Goal: Task Accomplishment & Management: Manage account settings

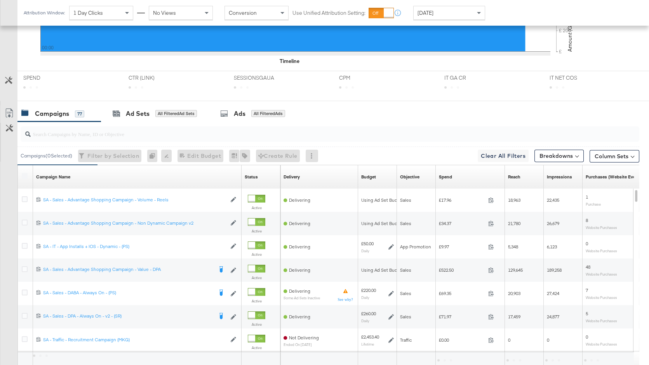
scroll to position [335, 0]
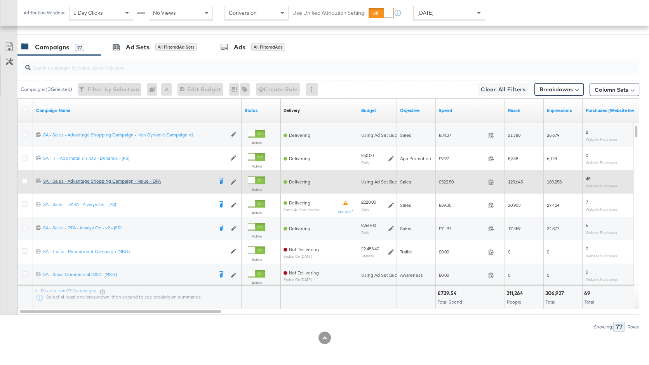
drag, startPoint x: 22, startPoint y: 201, endPoint x: 74, endPoint y: 179, distance: 56.0
click at [23, 201] on icon at bounding box center [25, 204] width 6 height 6
click at [0, 0] on input "checkbox" at bounding box center [0, 0] width 0 height 0
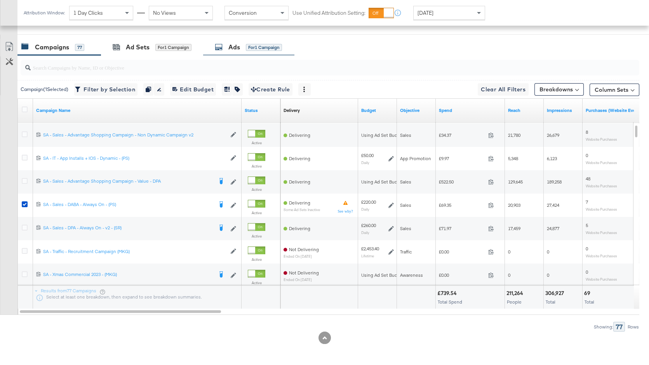
click at [261, 43] on div "Ads for 1 Campaign" at bounding box center [248, 47] width 67 height 9
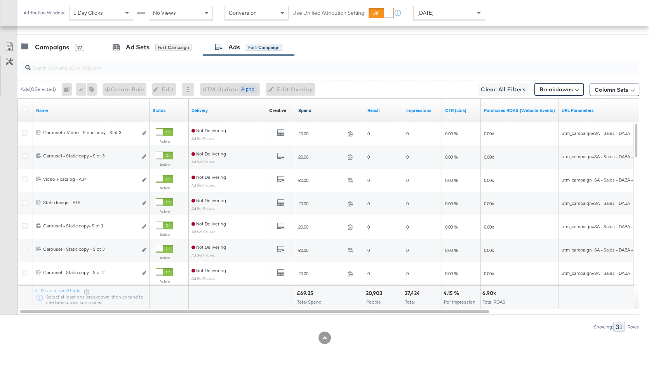
click at [316, 109] on link "Spend" at bounding box center [329, 110] width 63 height 6
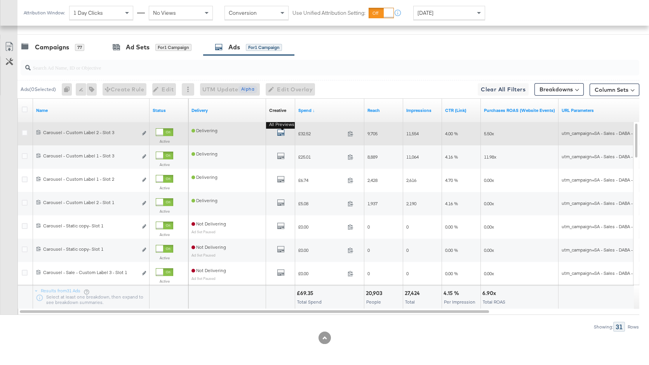
click at [282, 132] on icon "default" at bounding box center [281, 133] width 8 height 8
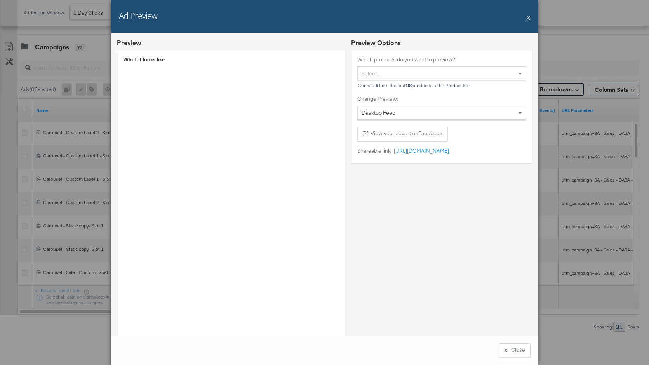
click at [529, 18] on button "X" at bounding box center [528, 18] width 4 height 16
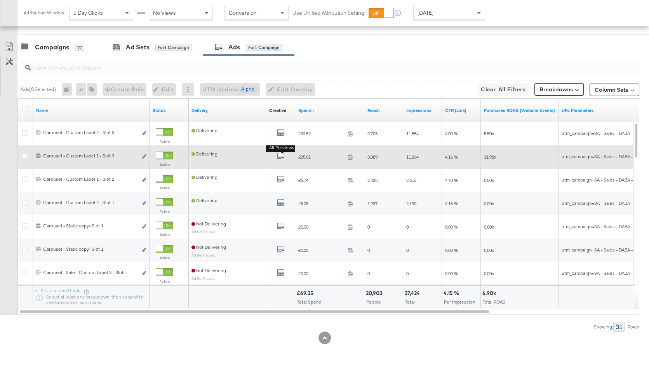
click at [281, 152] on b "All Previews" at bounding box center [281, 148] width 31 height 8
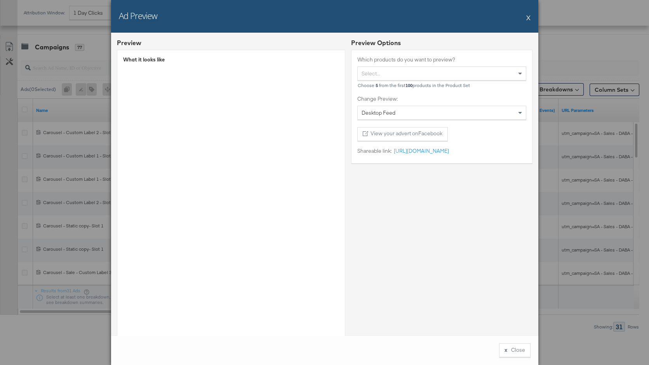
click at [527, 18] on button "X" at bounding box center [528, 18] width 4 height 16
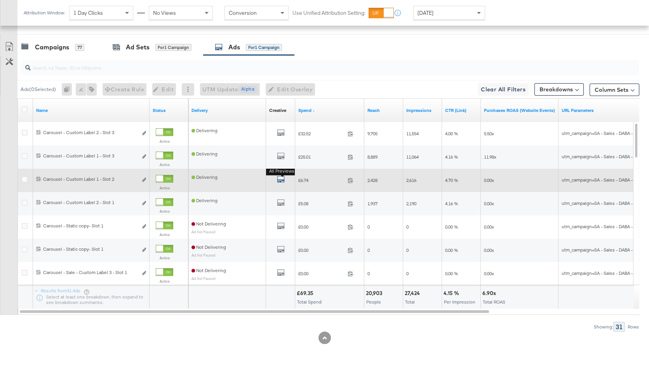
click at [278, 179] on icon "default" at bounding box center [281, 179] width 8 height 8
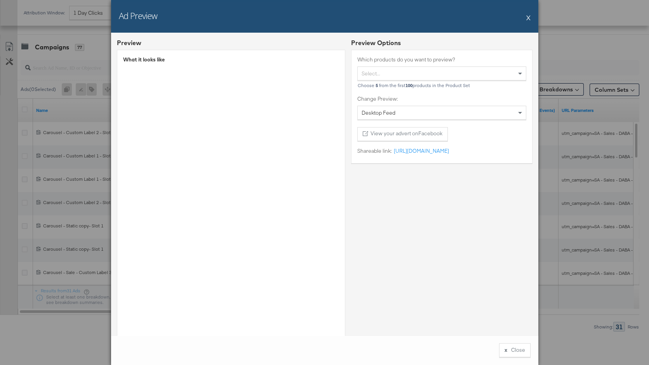
click at [529, 19] on button "X" at bounding box center [528, 18] width 4 height 16
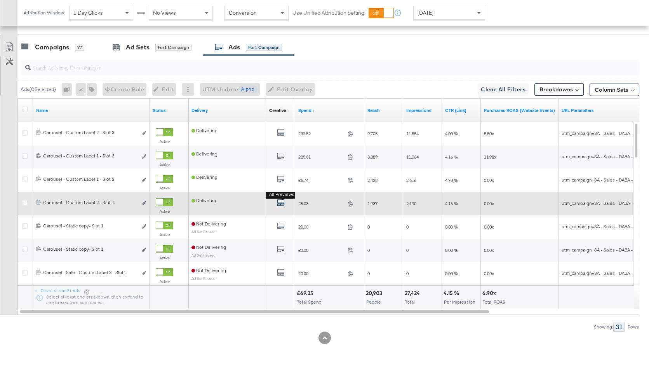
click at [281, 202] on icon "default" at bounding box center [281, 202] width 8 height 8
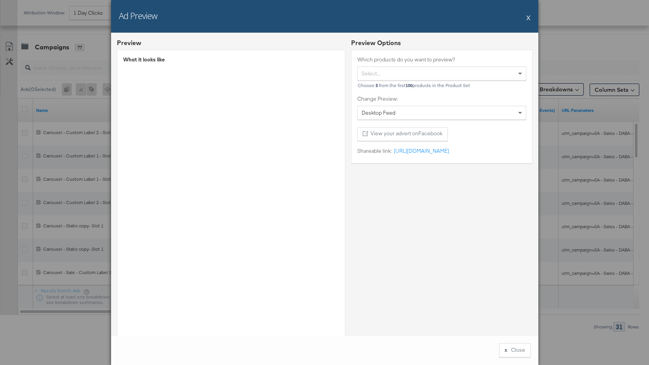
click at [529, 17] on button "X" at bounding box center [528, 18] width 4 height 16
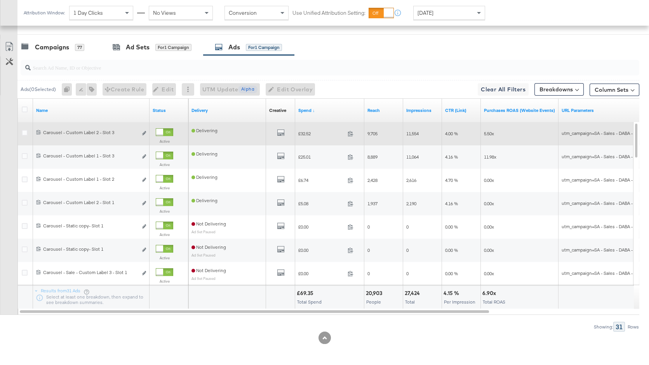
click at [275, 132] on div "All Previews" at bounding box center [280, 134] width 23 height 10
click at [144, 133] on icon "link" at bounding box center [144, 133] width 4 height 4
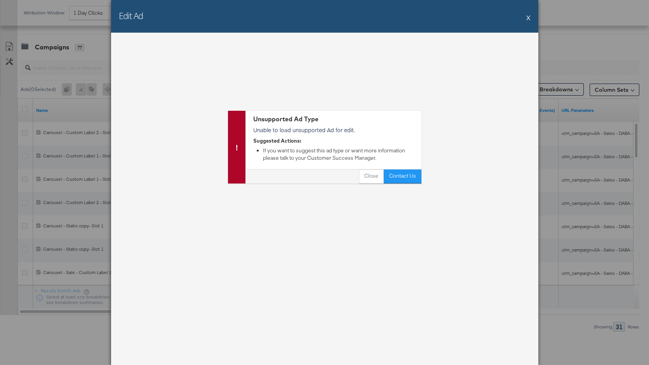
click at [527, 19] on button "X" at bounding box center [528, 18] width 4 height 16
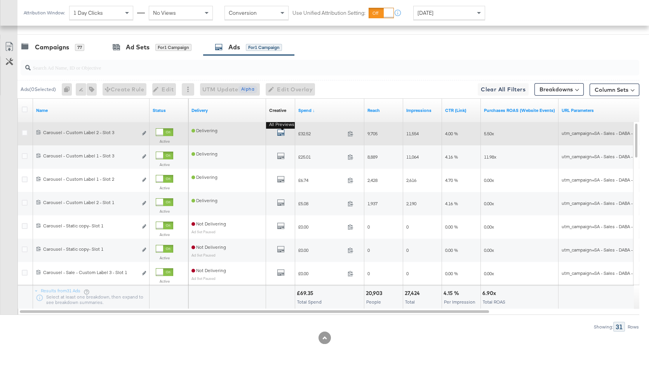
click at [280, 134] on icon "default" at bounding box center [281, 133] width 8 height 8
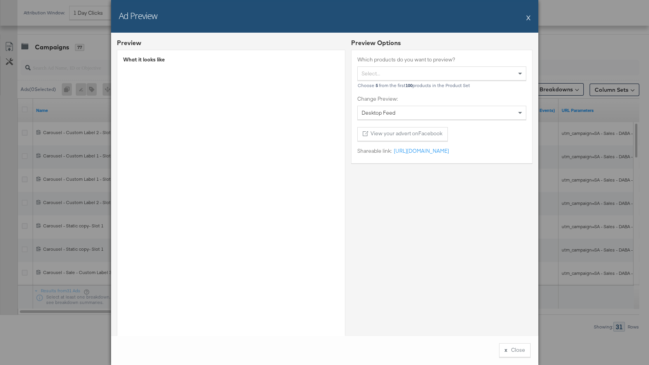
click at [530, 18] on button "X" at bounding box center [528, 18] width 4 height 16
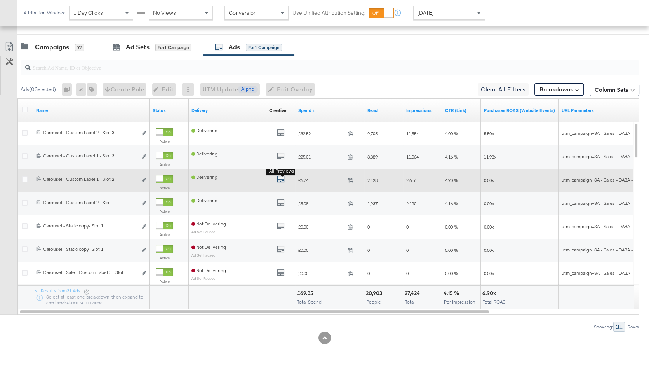
click at [283, 178] on icon "default" at bounding box center [281, 179] width 8 height 8
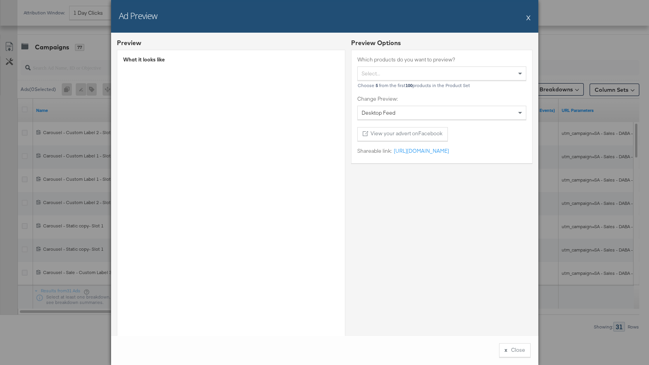
click at [528, 18] on button "X" at bounding box center [528, 18] width 4 height 16
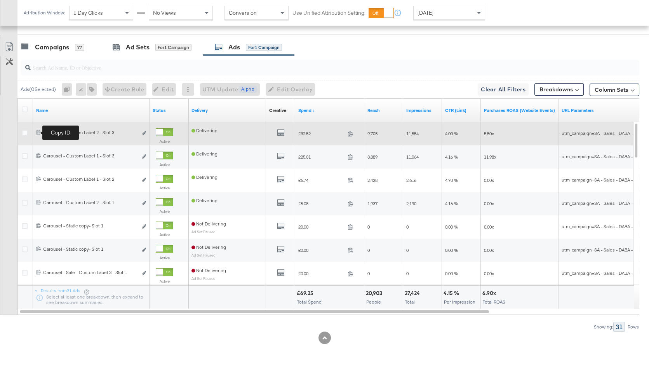
click at [39, 132] on icon at bounding box center [39, 132] width 4 height 5
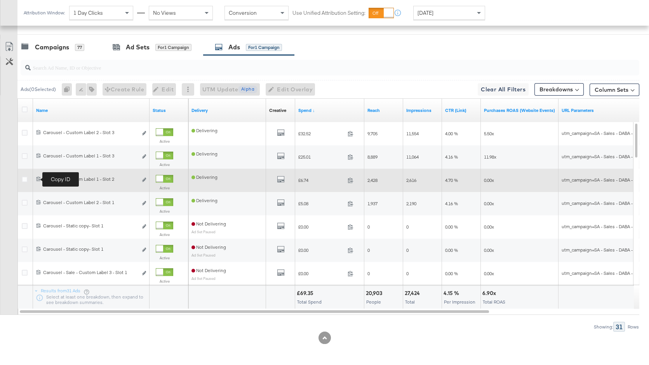
click at [37, 178] on icon at bounding box center [38, 178] width 5 height 5
click at [276, 178] on div "All Previews" at bounding box center [280, 180] width 23 height 10
click at [280, 178] on icon "default" at bounding box center [281, 179] width 8 height 8
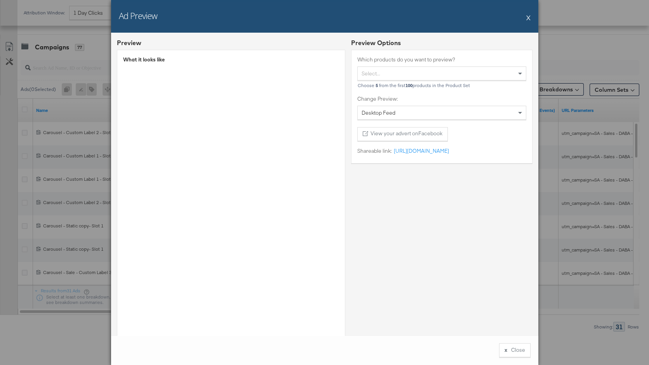
click at [528, 17] on button "X" at bounding box center [528, 18] width 4 height 16
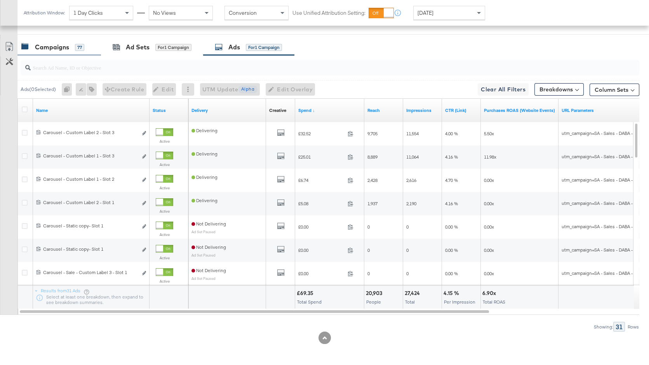
click at [70, 52] on div "Campaigns 77" at bounding box center [58, 47] width 83 height 17
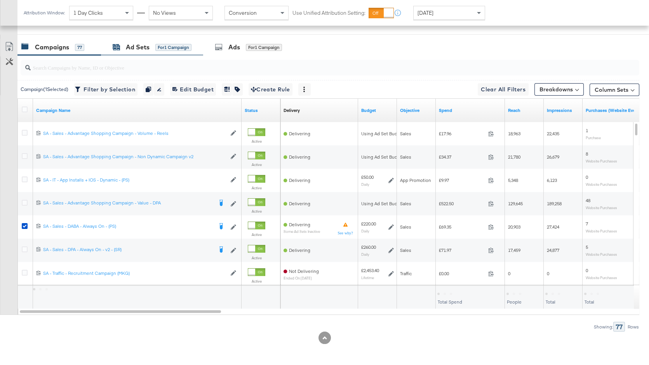
click at [137, 50] on div "Ad Sets" at bounding box center [138, 47] width 24 height 9
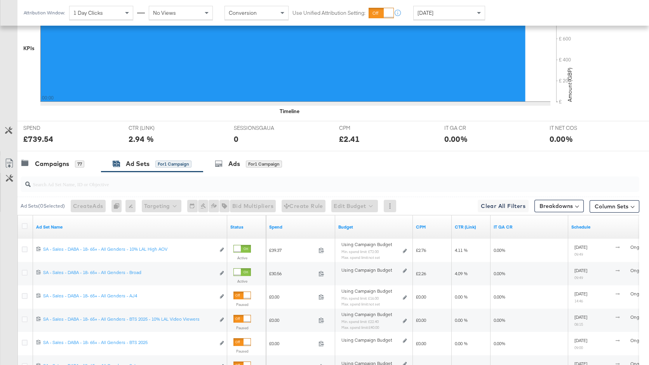
scroll to position [311, 0]
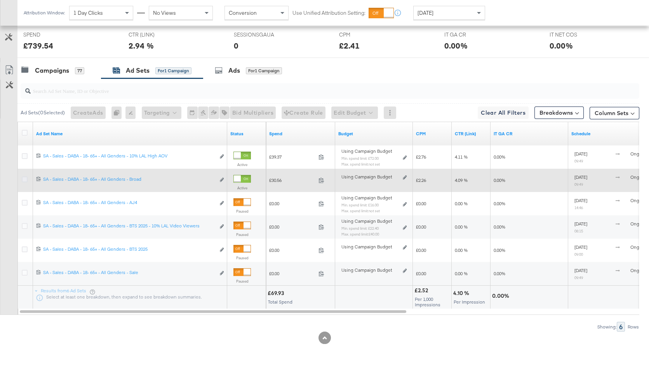
click at [24, 179] on icon at bounding box center [25, 179] width 6 height 6
click at [0, 0] on input "checkbox" at bounding box center [0, 0] width 0 height 0
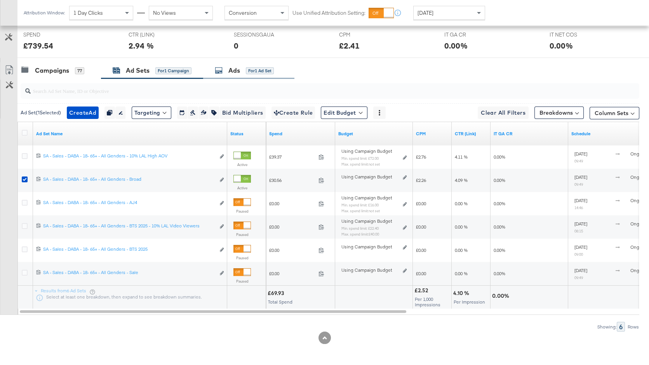
click at [251, 70] on div "for 1 Ad Set" at bounding box center [260, 70] width 28 height 7
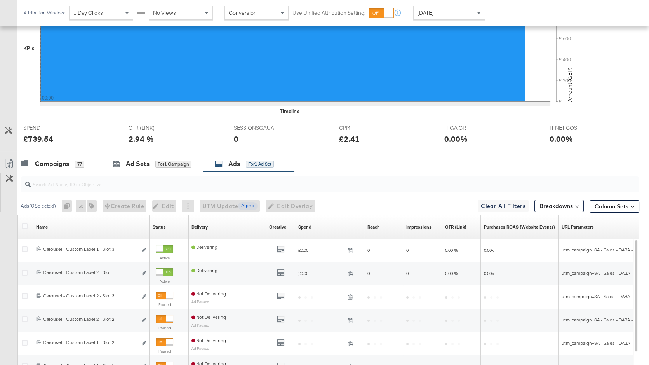
scroll to position [335, 0]
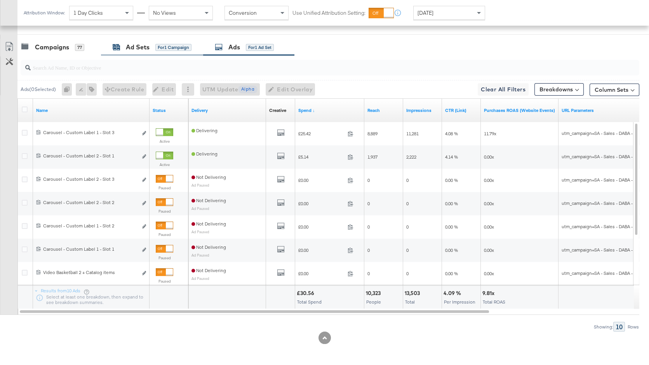
click at [151, 47] on div "Ad Sets for 1 Campaign" at bounding box center [152, 47] width 79 height 9
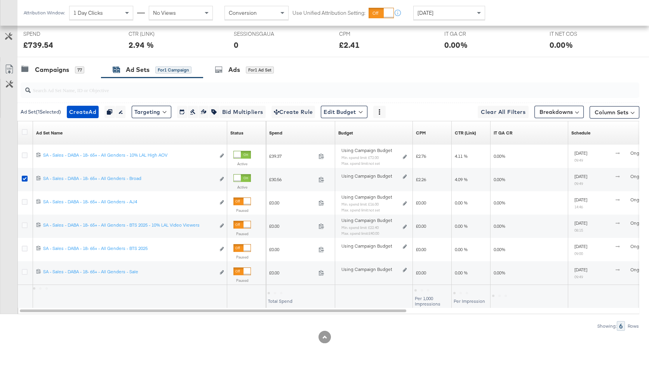
scroll to position [311, 0]
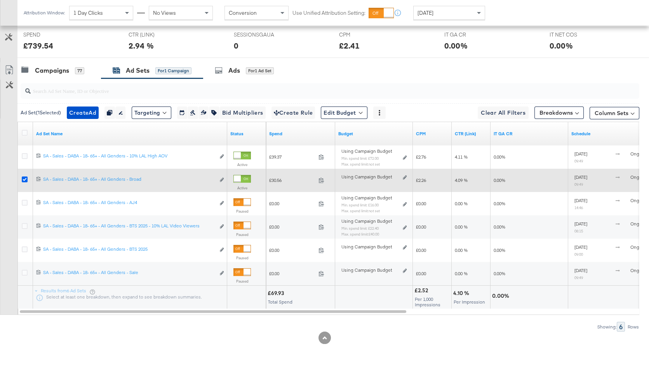
click at [24, 179] on icon at bounding box center [25, 179] width 6 height 6
click at [0, 0] on input "checkbox" at bounding box center [0, 0] width 0 height 0
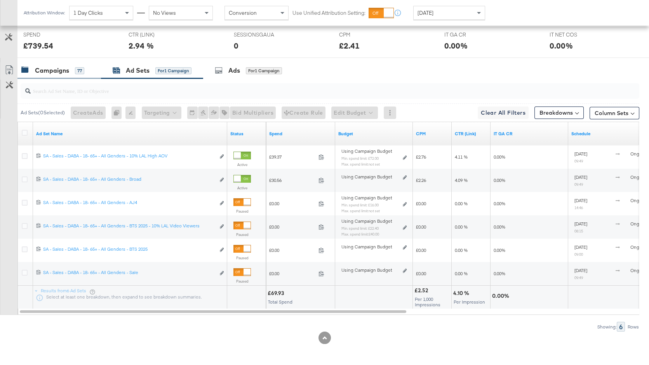
click at [58, 69] on div "Campaigns" at bounding box center [52, 70] width 34 height 9
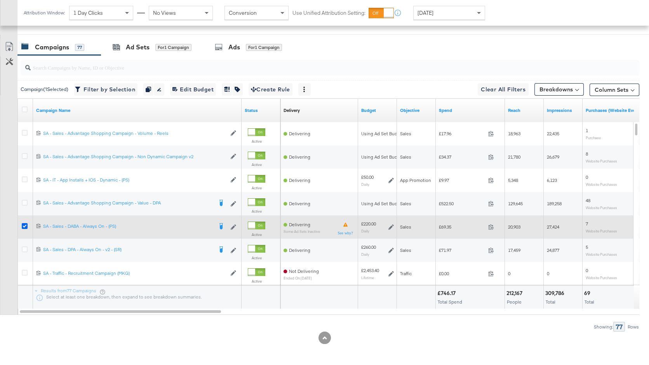
click at [27, 223] on icon at bounding box center [25, 226] width 6 height 6
click at [0, 0] on input "checkbox" at bounding box center [0, 0] width 0 height 0
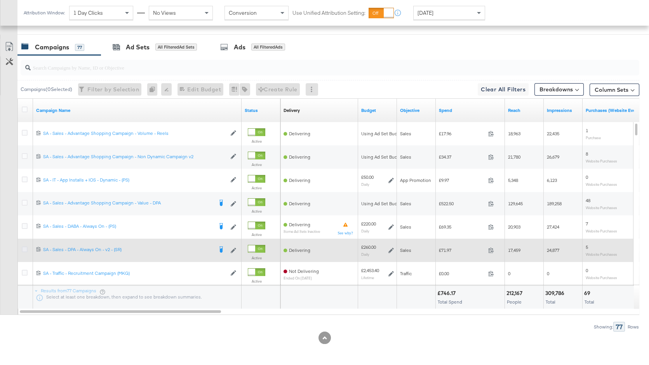
click at [22, 247] on icon at bounding box center [25, 249] width 6 height 6
click at [0, 0] on input "checkbox" at bounding box center [0, 0] width 0 height 0
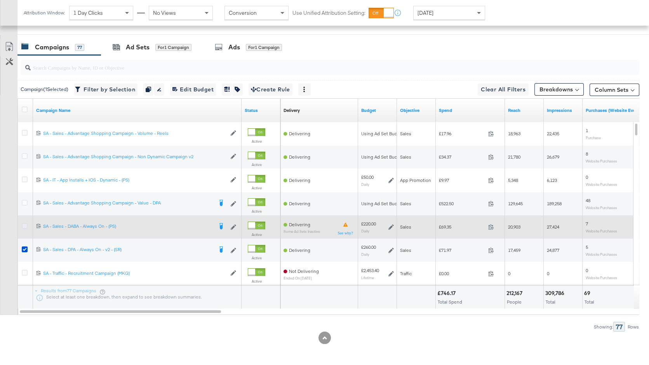
click at [26, 225] on icon at bounding box center [25, 226] width 6 height 6
click at [0, 0] on input "checkbox" at bounding box center [0, 0] width 0 height 0
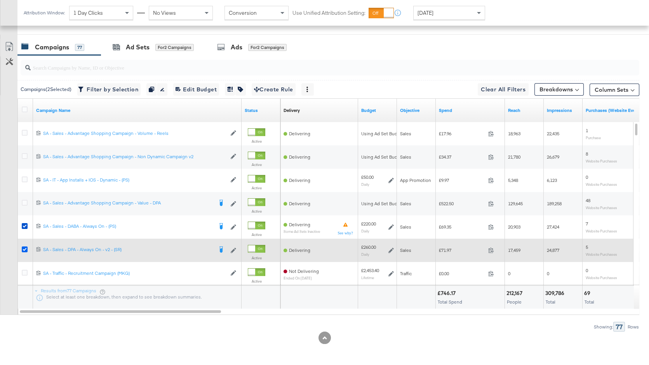
click at [25, 248] on icon at bounding box center [25, 249] width 6 height 6
click at [0, 0] on input "checkbox" at bounding box center [0, 0] width 0 height 0
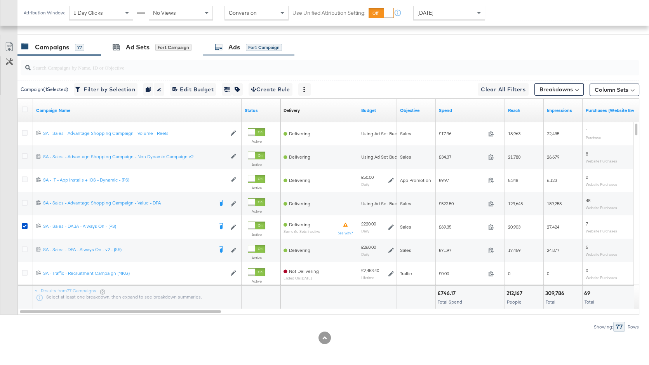
click at [256, 43] on span "for 1 Campaign" at bounding box center [264, 46] width 36 height 7
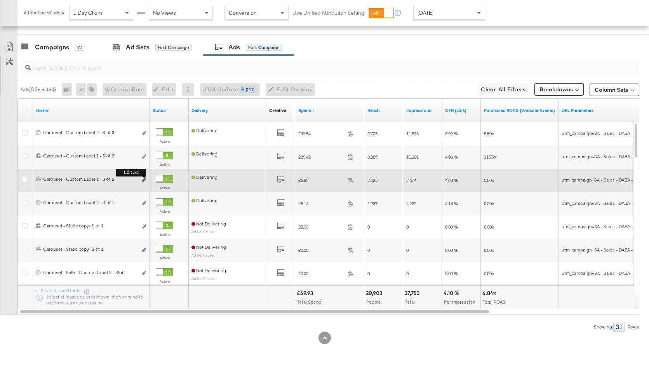
click at [144, 178] on icon "link" at bounding box center [144, 179] width 4 height 4
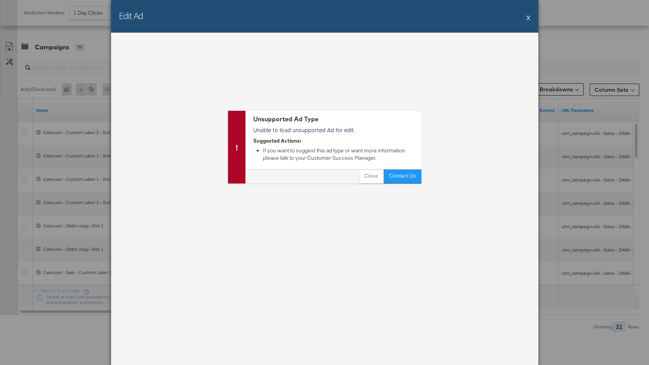
click at [529, 17] on button "X" at bounding box center [528, 18] width 4 height 16
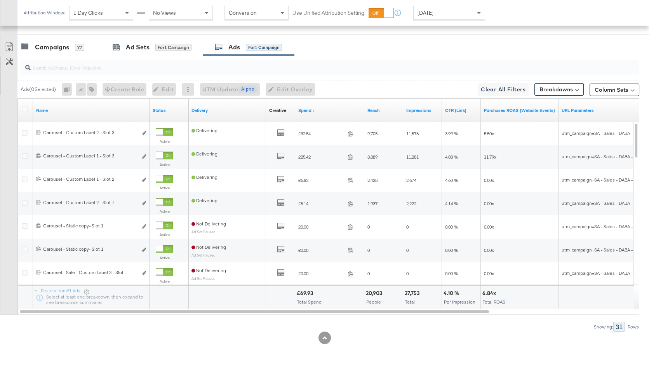
click at [53, 59] on input "search" at bounding box center [307, 64] width 553 height 15
click at [58, 51] on div "Campaigns 77" at bounding box center [58, 47] width 83 height 17
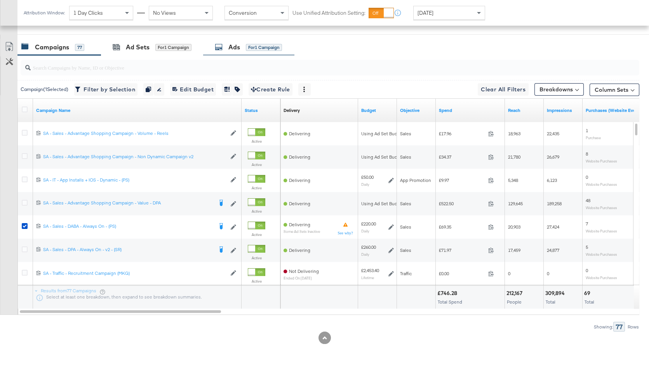
click at [250, 46] on div "for 1 Campaign" at bounding box center [264, 47] width 36 height 7
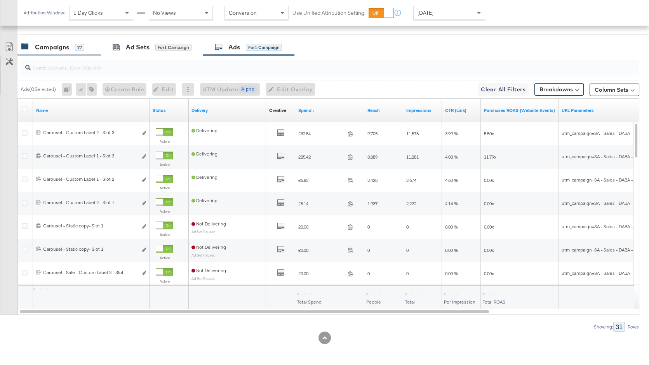
click at [49, 52] on div "Campaigns 77" at bounding box center [58, 47] width 83 height 17
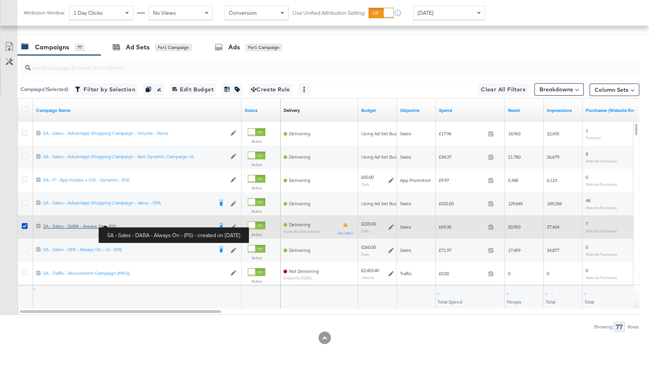
click at [76, 226] on div "SA - Sales - DABA - Always On - (PS) SA - Sales - DABA - Always On - (PS)" at bounding box center [128, 226] width 170 height 6
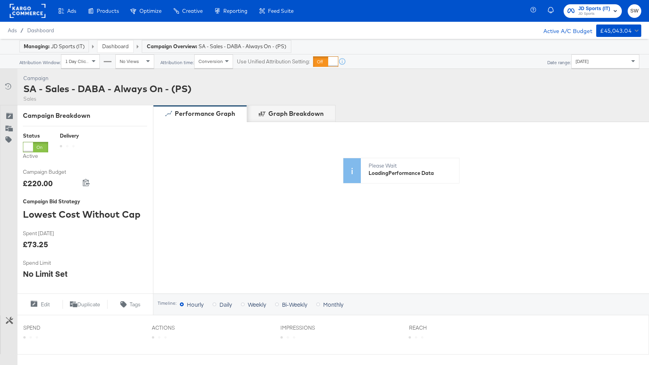
scroll to position [345, 0]
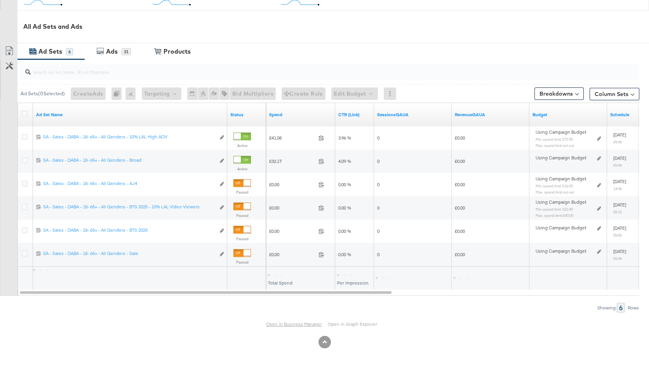
click at [291, 324] on link "Open in Business Manager" at bounding box center [294, 324] width 56 height 6
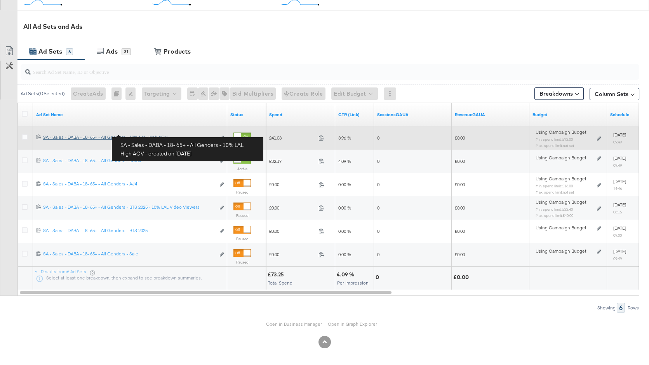
click at [141, 134] on div "SA - Sales - DABA - 18- 65+ - All Genders - 10% LAL High AOV SA - Sales - DABA …" at bounding box center [129, 137] width 172 height 6
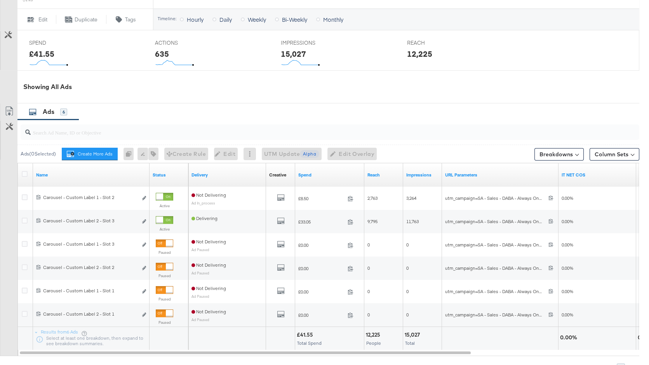
scroll to position [407, 0]
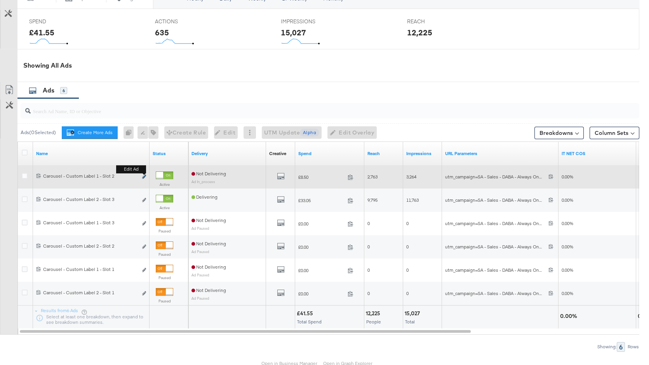
click at [144, 176] on icon "link" at bounding box center [144, 176] width 4 height 4
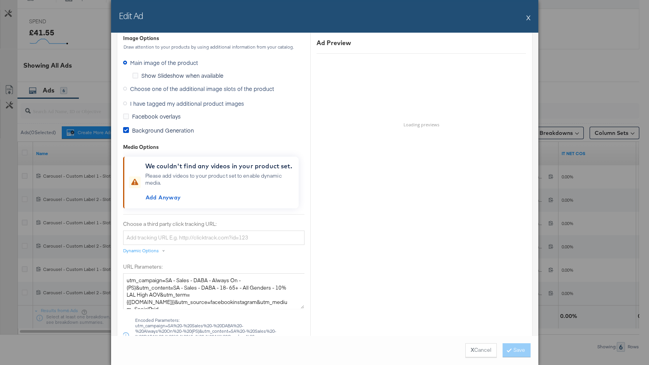
scroll to position [637, 0]
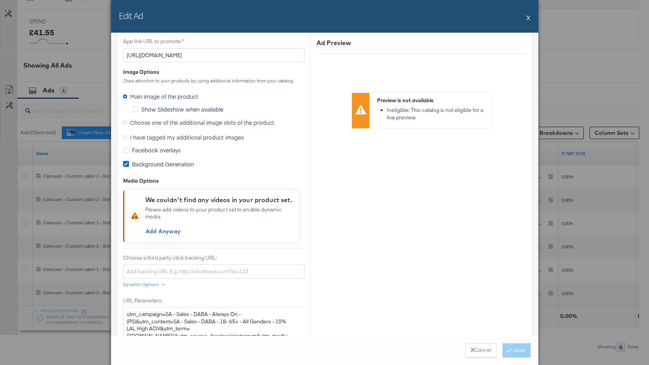
click at [126, 163] on icon at bounding box center [126, 164] width 6 height 6
click at [0, 0] on input "Background Generation" at bounding box center [0, 0] width 0 height 0
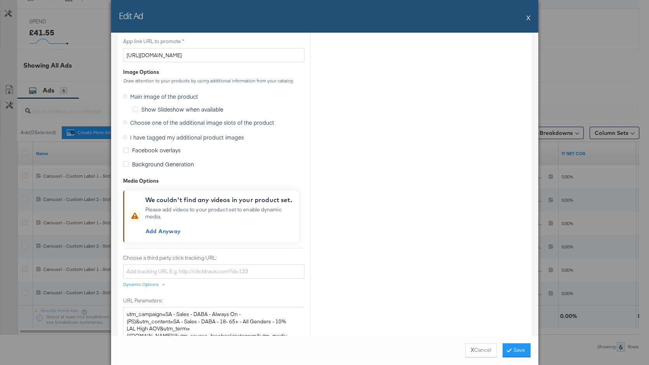
click at [127, 121] on icon at bounding box center [125, 122] width 4 height 4
click at [0, 0] on input "Choose one of the additional image slots of the product" at bounding box center [0, 0] width 0 height 0
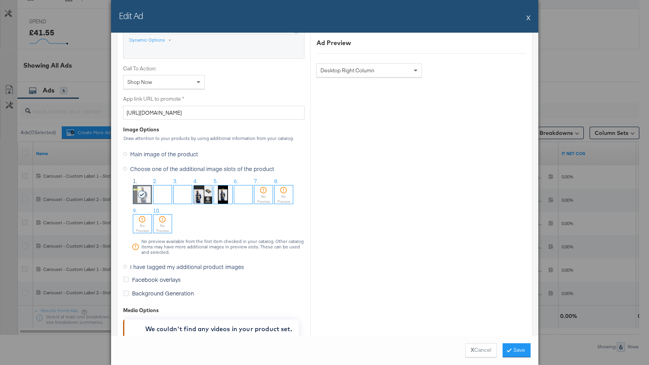
scroll to position [581, 0]
click at [157, 191] on img at bounding box center [162, 193] width 18 height 18
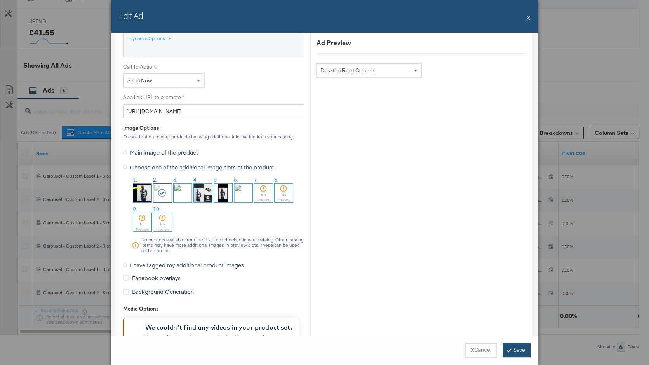
click at [519, 355] on button "Save" at bounding box center [517, 350] width 28 height 14
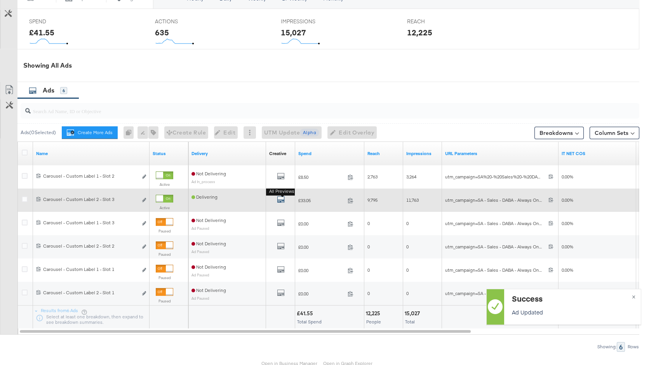
click at [280, 197] on icon "default" at bounding box center [281, 199] width 8 height 8
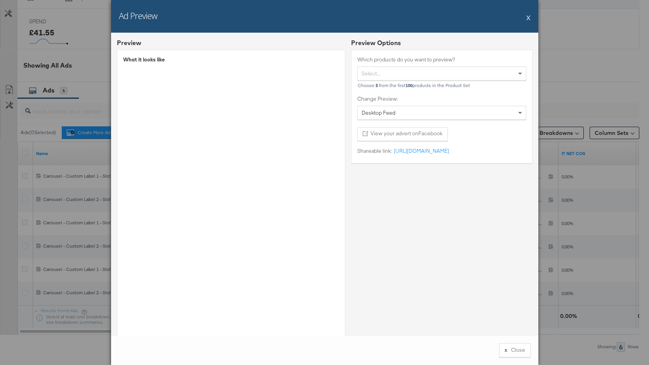
click at [530, 19] on button "X" at bounding box center [528, 18] width 4 height 16
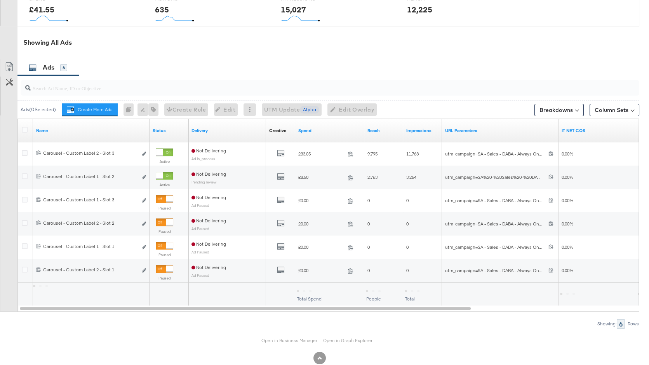
scroll to position [445, 0]
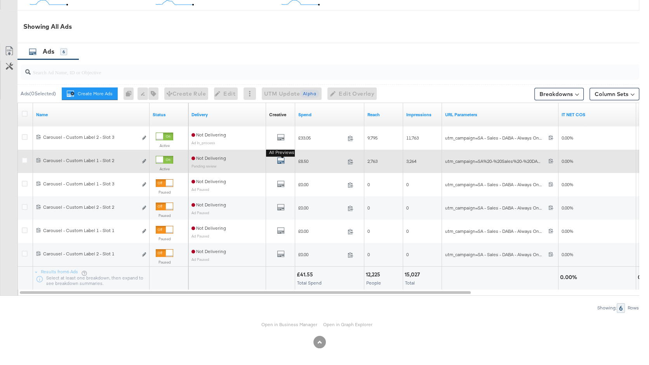
click at [281, 161] on icon "default" at bounding box center [281, 161] width 8 height 8
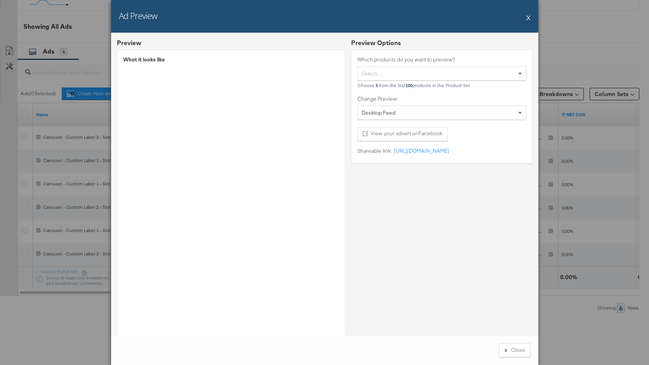
click at [528, 17] on button "X" at bounding box center [528, 18] width 4 height 16
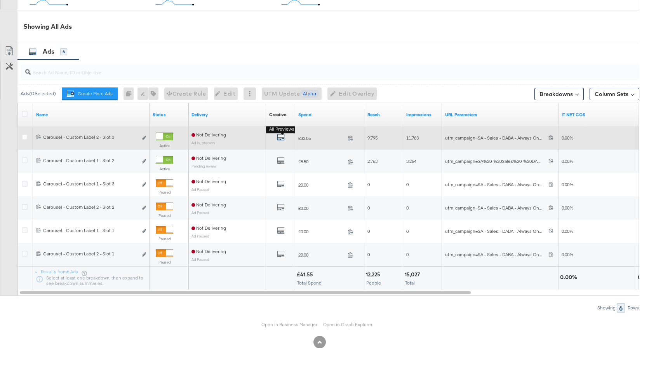
click at [280, 134] on icon "default" at bounding box center [281, 137] width 8 height 8
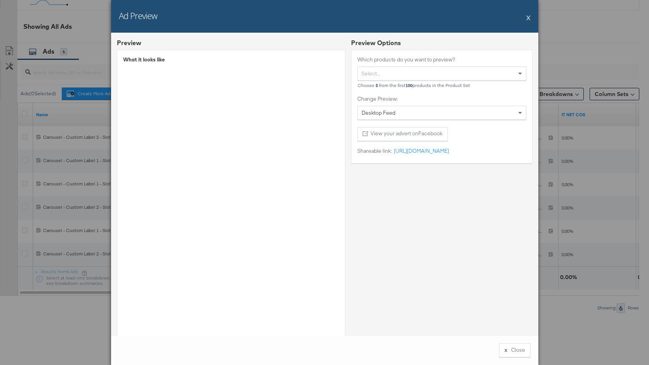
click at [527, 19] on button "X" at bounding box center [528, 18] width 4 height 16
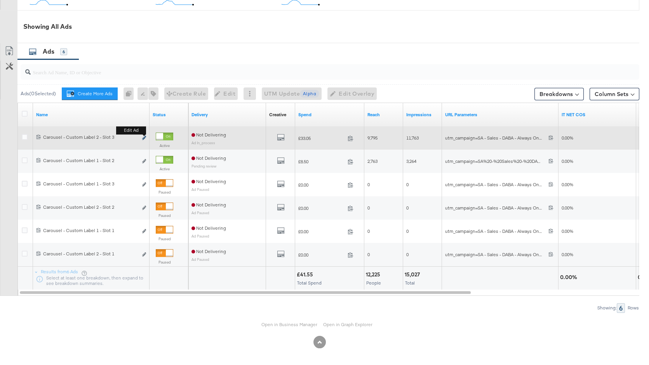
click at [143, 136] on icon "link" at bounding box center [144, 138] width 4 height 4
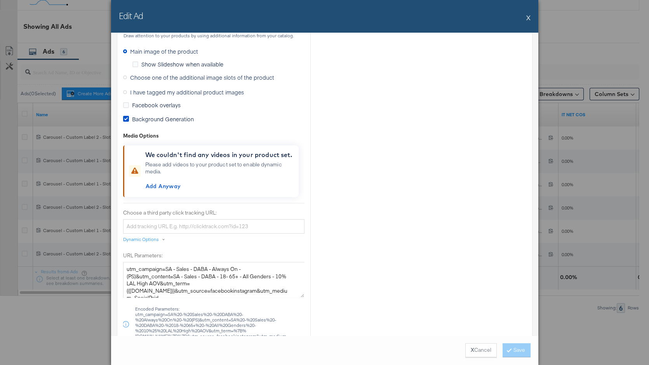
scroll to position [709, 0]
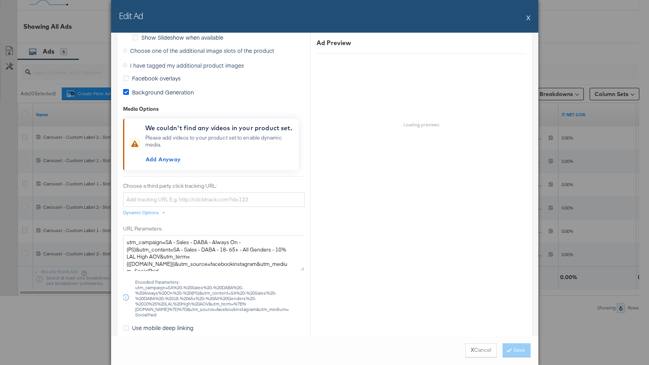
click at [126, 90] on icon at bounding box center [126, 92] width 6 height 6
click at [0, 0] on input "Background Generation" at bounding box center [0, 0] width 0 height 0
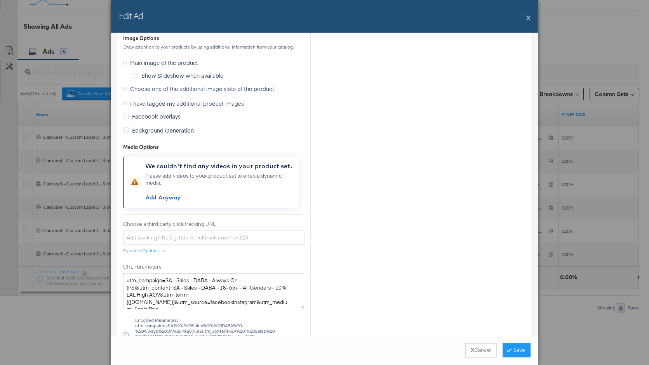
scroll to position [660, 0]
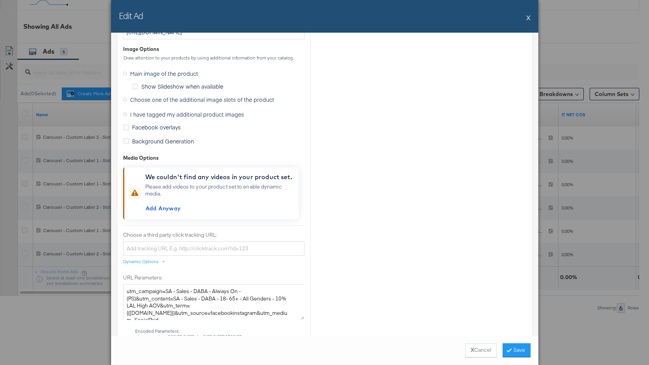
click at [126, 98] on icon at bounding box center [125, 99] width 4 height 4
click at [0, 0] on input "Choose one of the additional image slots of the product" at bounding box center [0, 0] width 0 height 0
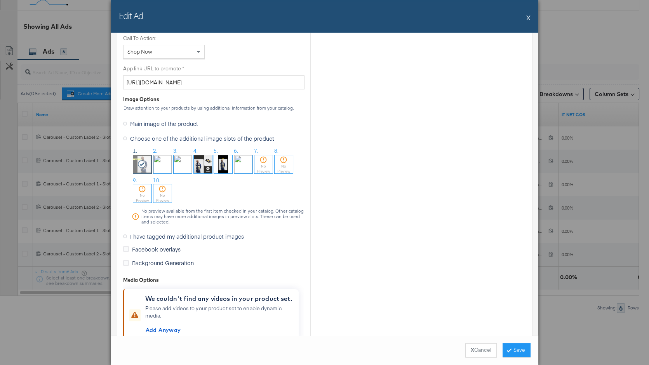
scroll to position [642, 0]
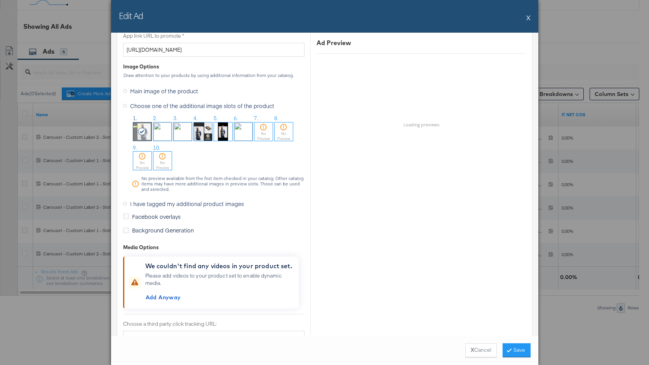
click at [179, 126] on img at bounding box center [183, 131] width 18 height 18
click at [522, 349] on button "Save" at bounding box center [517, 350] width 28 height 14
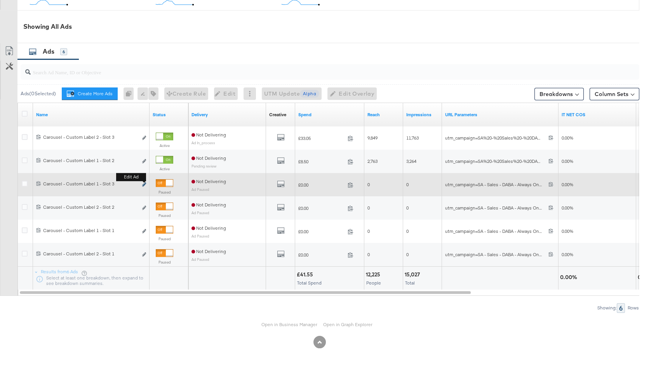
click at [143, 183] on icon "link" at bounding box center [144, 184] width 4 height 4
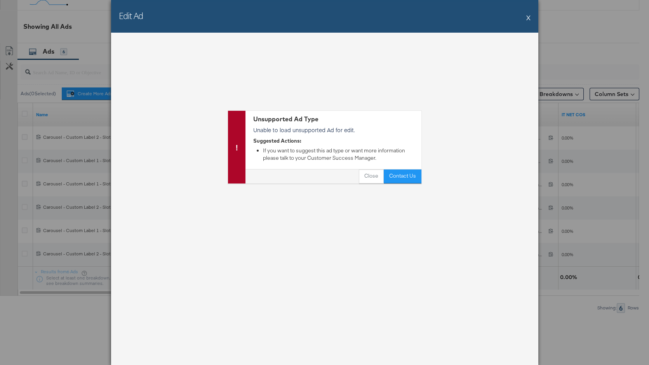
click at [527, 17] on button "X" at bounding box center [528, 18] width 4 height 16
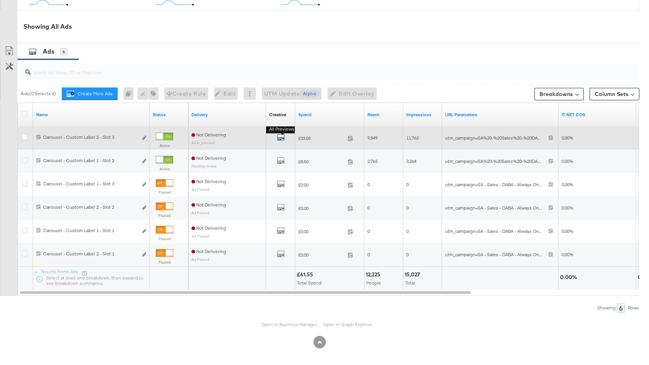
click at [282, 136] on icon "default" at bounding box center [281, 137] width 8 height 8
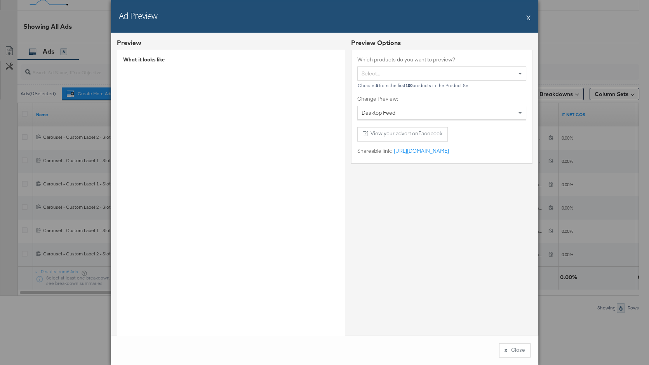
click at [528, 17] on button "X" at bounding box center [528, 18] width 4 height 16
